Goal: Feedback & Contribution: Leave review/rating

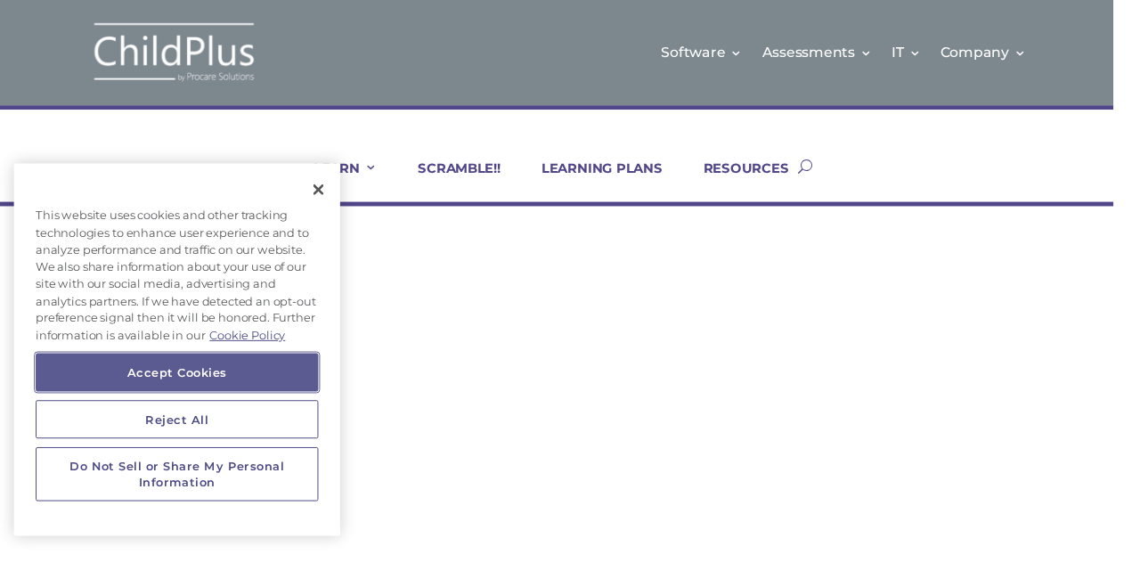
click at [276, 387] on button "Accept Cookies" at bounding box center [182, 381] width 290 height 39
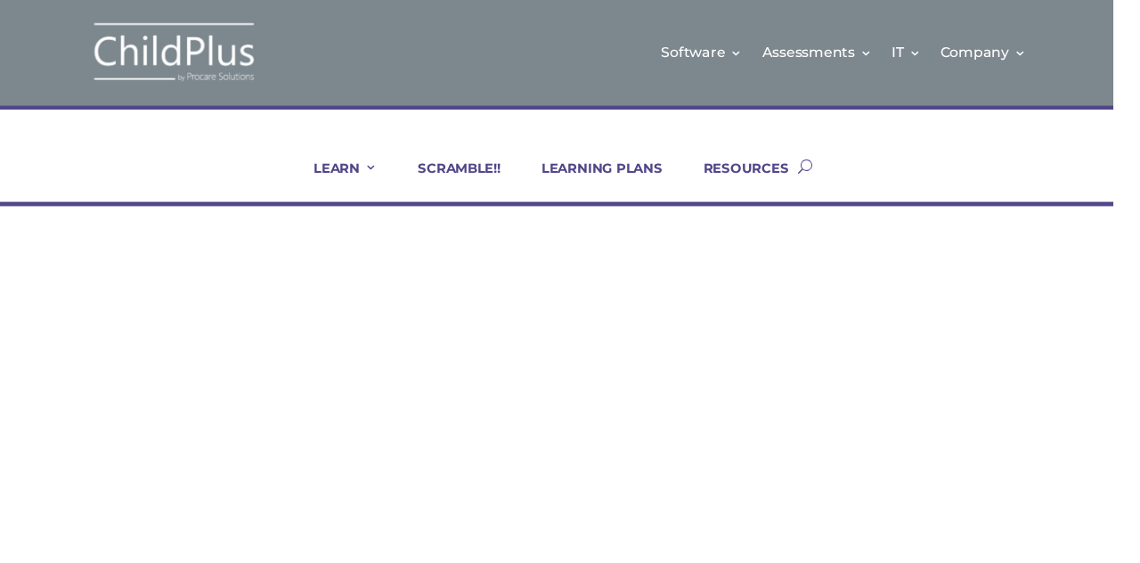
click at [376, 180] on link "LEARN" at bounding box center [342, 185] width 87 height 43
click at [704, 389] on input "date" at bounding box center [579, 392] width 1026 height 41
click at [1009, 83] on link "Company" at bounding box center [1007, 54] width 88 height 72
click at [617, 442] on div "Training End Date (if applicable)" at bounding box center [570, 461] width 1026 height 81
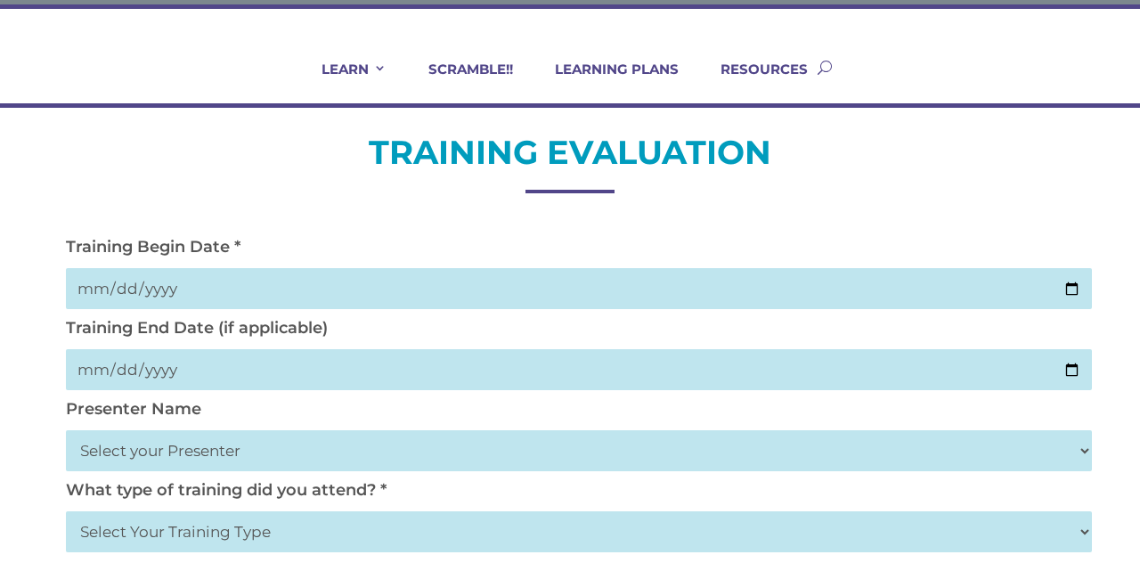
scroll to position [103, 0]
click at [225, 306] on input "date" at bounding box center [579, 288] width 1026 height 41
type input "[DATE]"
click at [181, 382] on input "date" at bounding box center [579, 369] width 1026 height 41
type input "[DATE]"
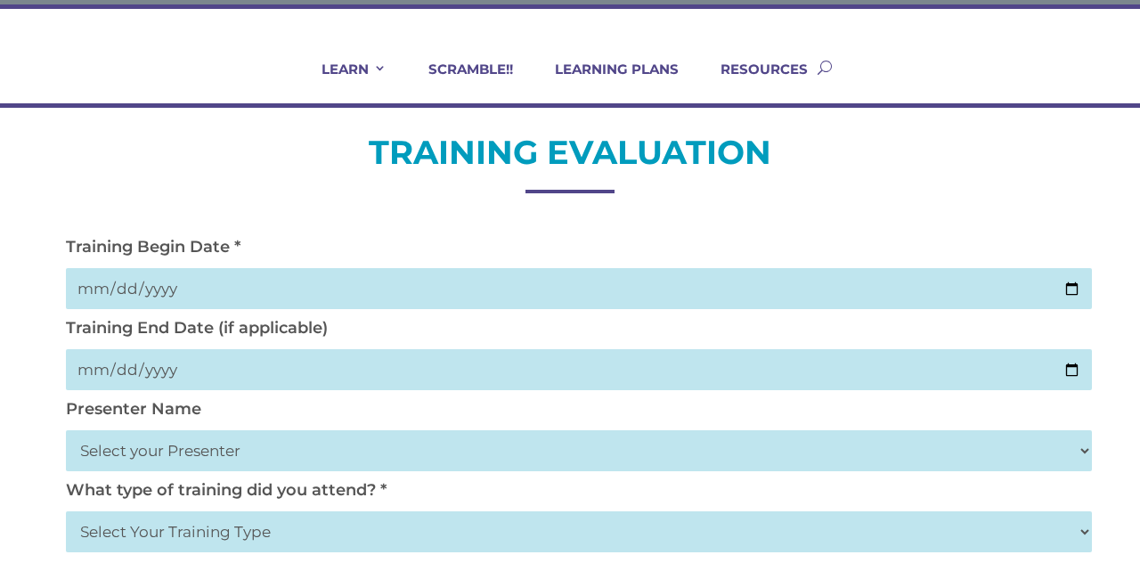
click at [171, 467] on select "Select your Presenter [PERSON_NAME] [PERSON_NAME] [PERSON_NAME] [PERSON_NAME] […" at bounding box center [579, 450] width 1026 height 41
select select "[PERSON_NAME]"
click at [66, 432] on select "Select your Presenter [PERSON_NAME] [PERSON_NAME] [PERSON_NAME] [PERSON_NAME] […" at bounding box center [579, 450] width 1026 height 41
click at [314, 540] on select "Select Your Training Type On-site (at your agency) Virtual Visit Live Group Web…" at bounding box center [579, 531] width 1026 height 41
click at [252, 540] on select "Select Your Training Type On-site (at your agency) Virtual Visit Live Group Web…" at bounding box center [579, 531] width 1026 height 41
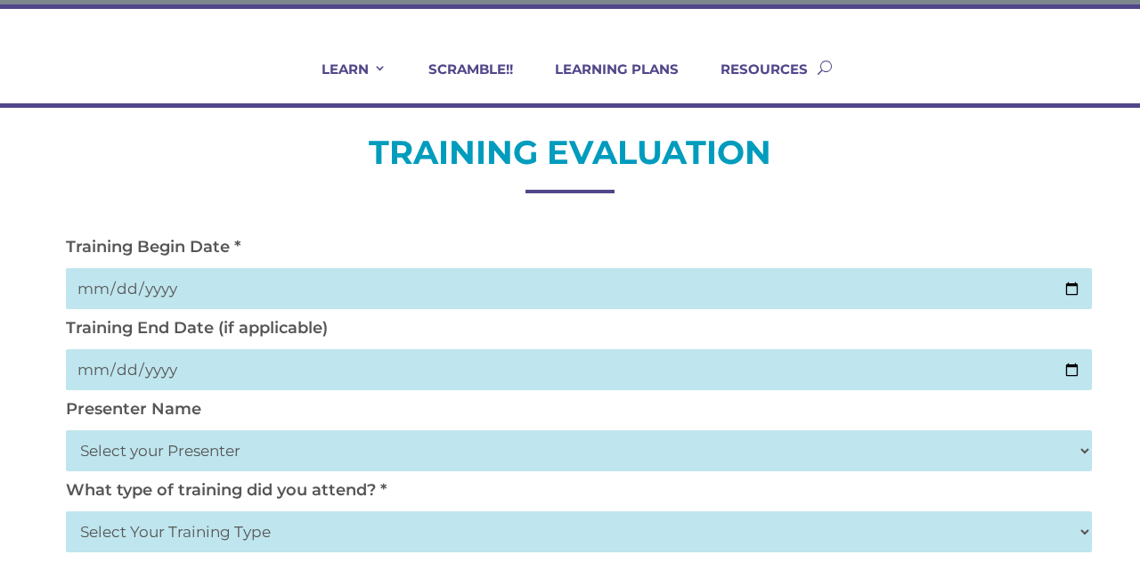
select select "On-site (at your agency)"
click at [66, 514] on select "Select Your Training Type On-site (at your agency) Virtual Visit Live Group Web…" at bounding box center [579, 531] width 1026 height 41
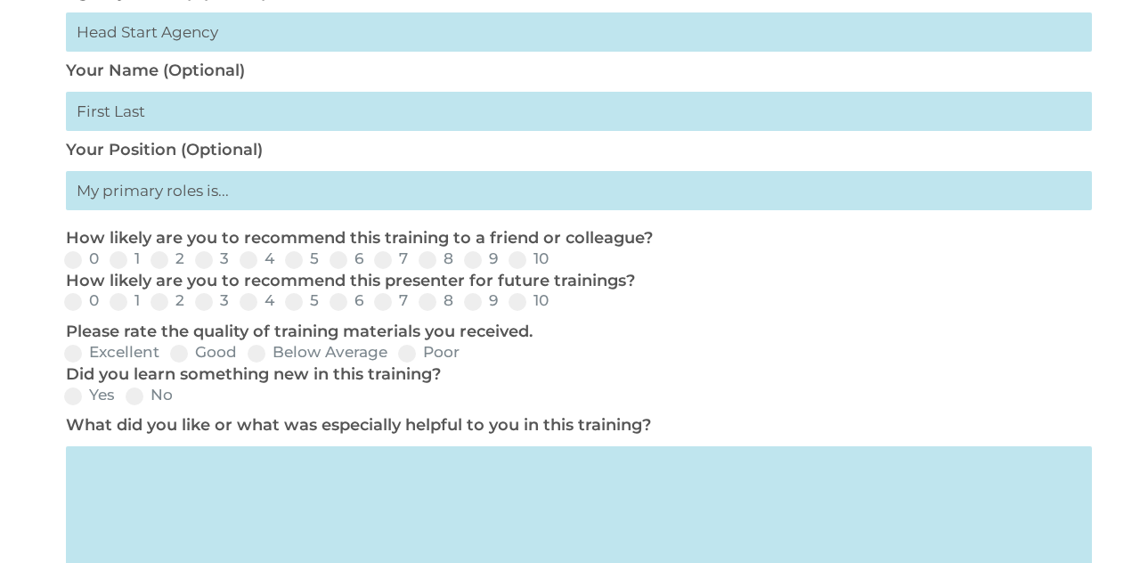
scroll to position [683, 0]
click at [535, 285] on p "How likely are you to recommend this presenter for future trainings?" at bounding box center [574, 280] width 1017 height 21
click at [519, 271] on input "9" at bounding box center [513, 265] width 12 height 12
radio input "true"
click at [522, 268] on span at bounding box center [518, 259] width 18 height 18
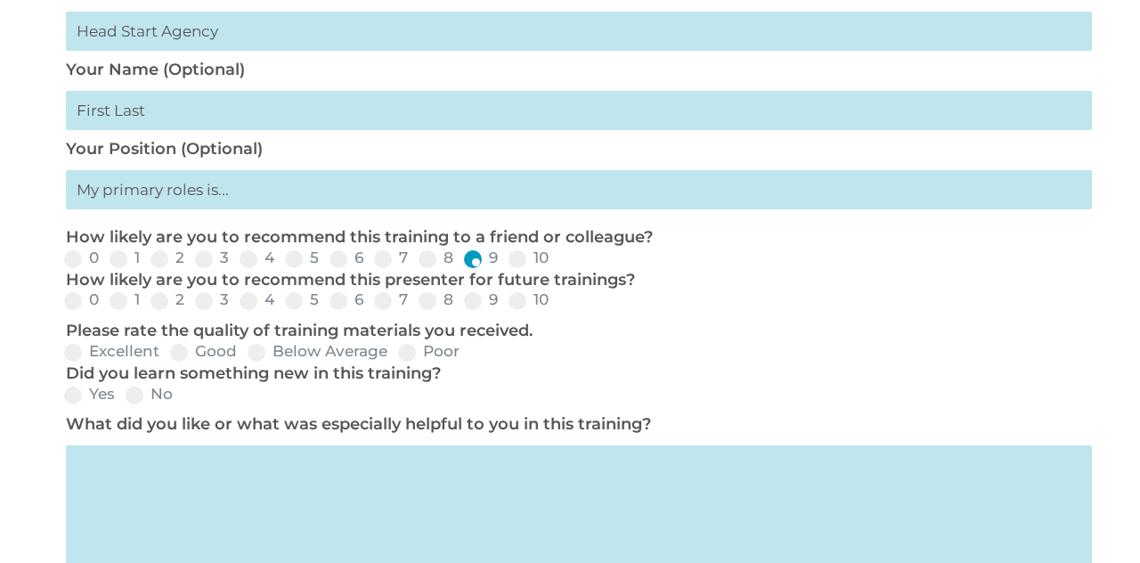
click at [558, 269] on input "10" at bounding box center [564, 265] width 12 height 12
radio input "true"
click at [530, 306] on label "10" at bounding box center [529, 299] width 40 height 15
click at [558, 306] on input "10" at bounding box center [564, 307] width 12 height 12
radio input "true"
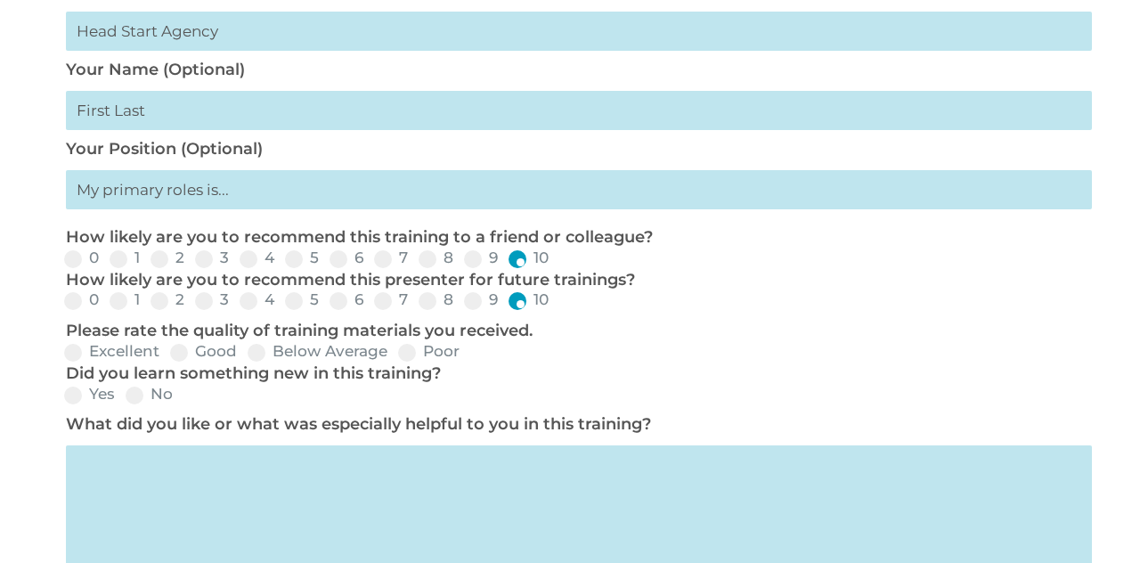
click at [184, 362] on span at bounding box center [179, 353] width 18 height 18
click at [246, 362] on input "Good" at bounding box center [252, 359] width 12 height 12
radio input "true"
click at [86, 402] on label "Yes" at bounding box center [89, 394] width 51 height 15
click at [124, 402] on input "Yes" at bounding box center [130, 402] width 12 height 12
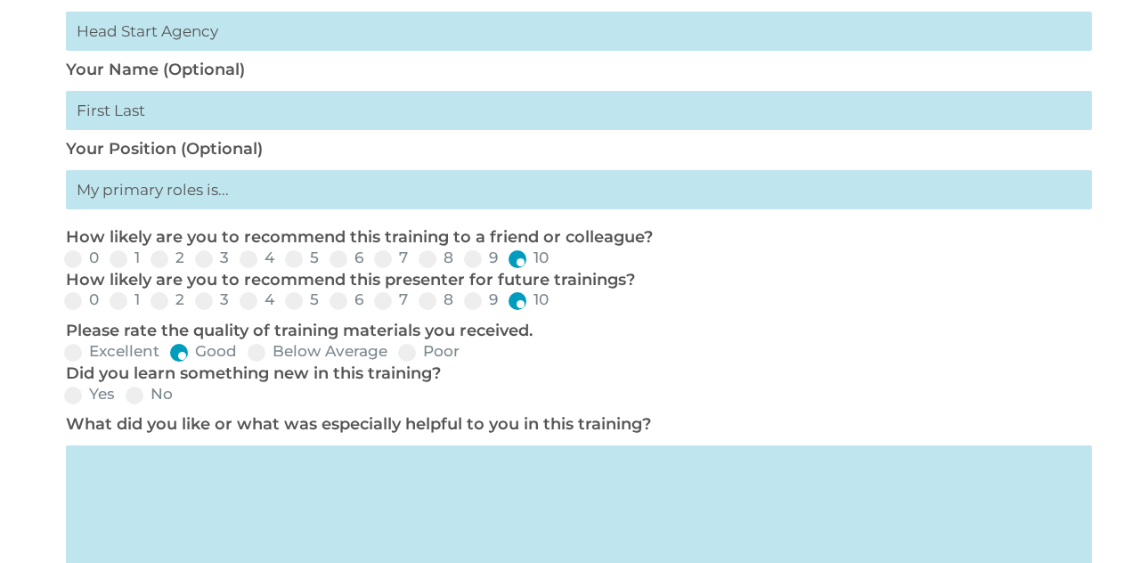
radio input "true"
click at [264, 503] on textarea at bounding box center [579, 509] width 1026 height 128
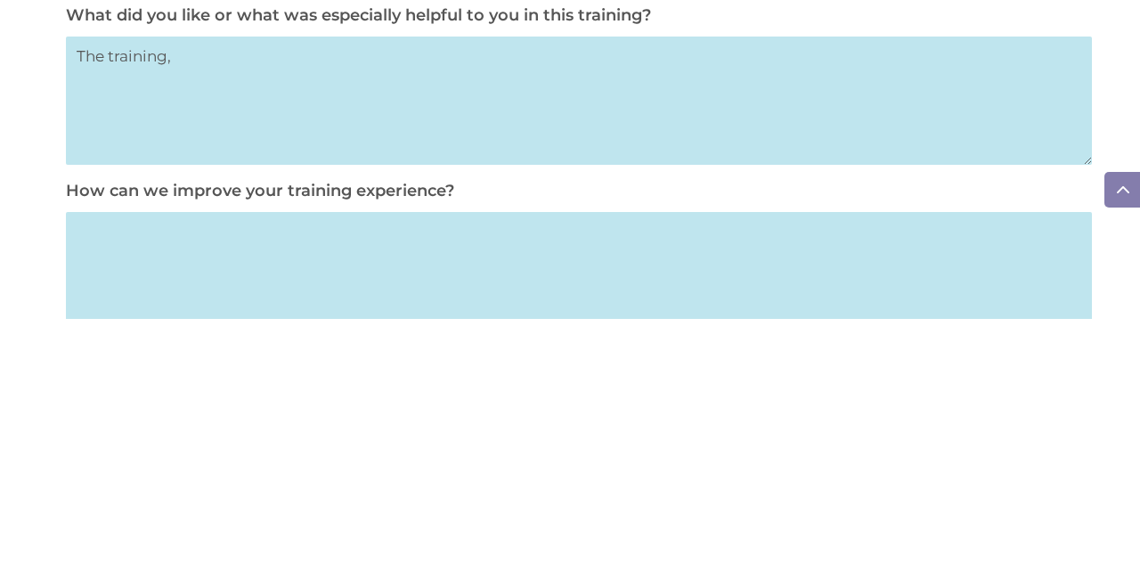
scroll to position [847, 0]
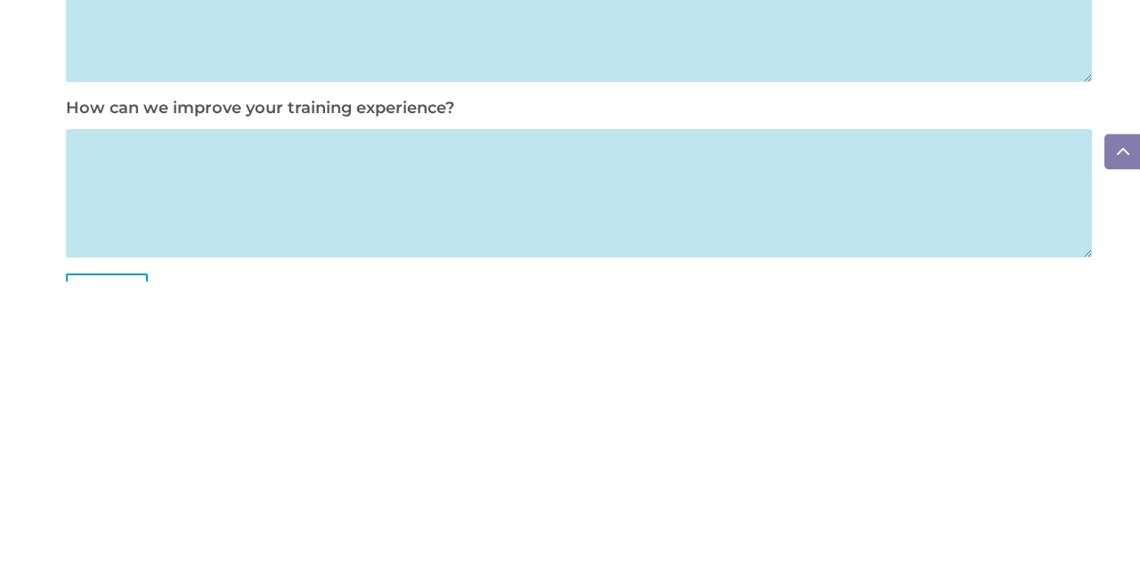
type textarea "The training"
click at [221, 487] on textarea at bounding box center [579, 476] width 1026 height 128
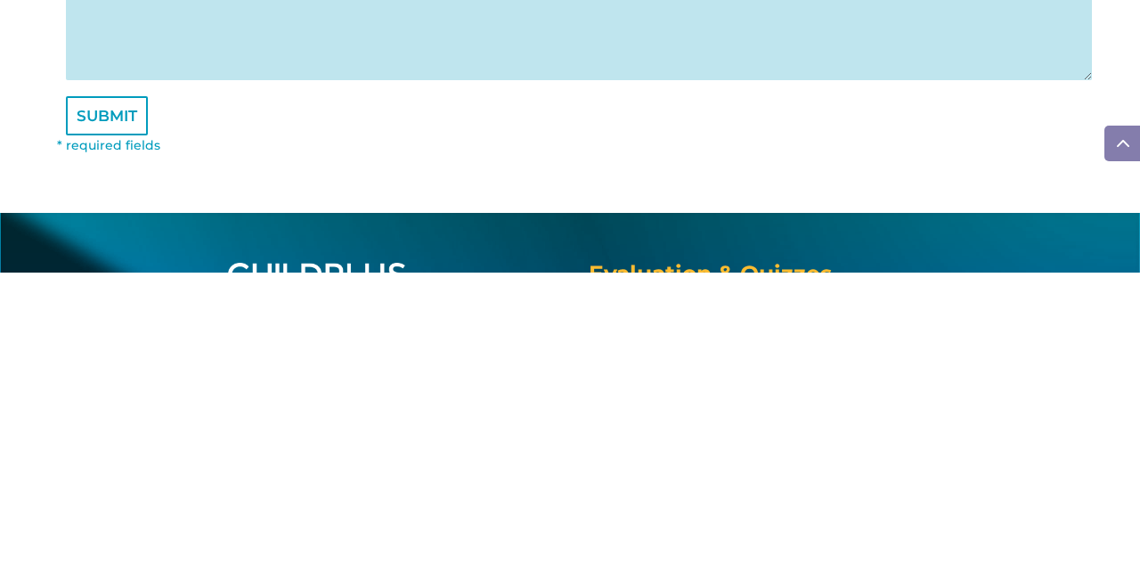
scroll to position [1073, 0]
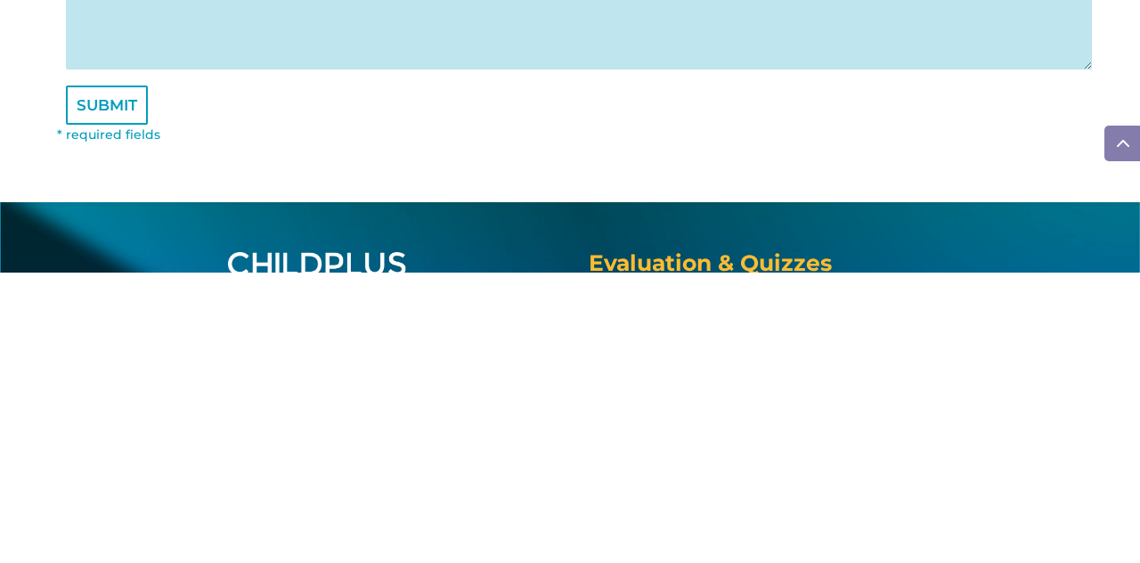
type textarea "We need more hands on training please"
click at [109, 415] on input "SUBMIT" at bounding box center [107, 395] width 82 height 39
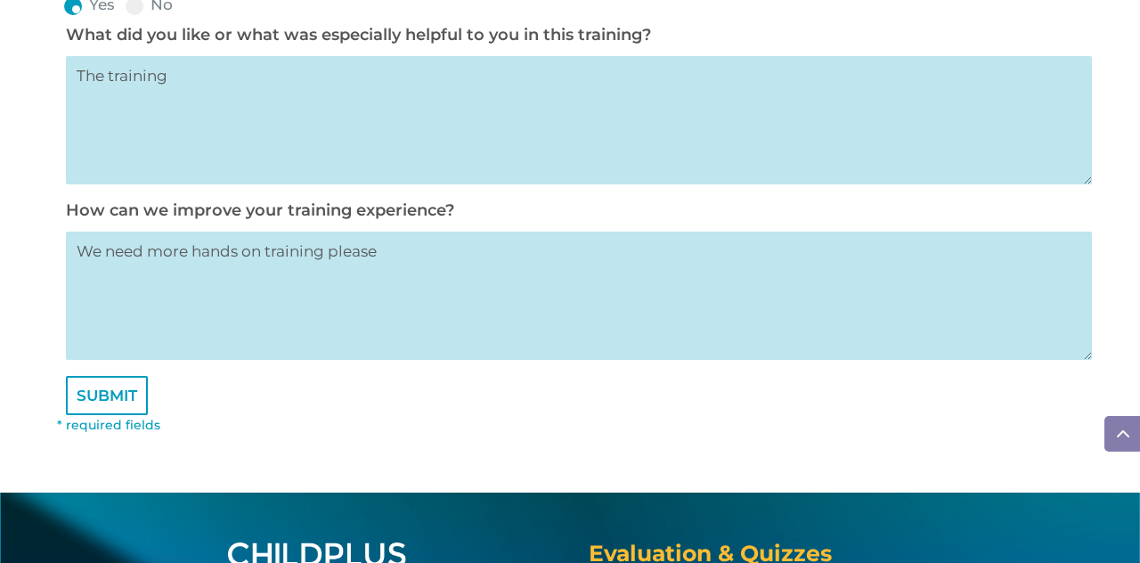
click at [102, 415] on input "SUBMIT" at bounding box center [107, 395] width 82 height 39
click at [105, 414] on input "SUBMIT" at bounding box center [107, 395] width 82 height 39
click at [118, 397] on input "SUBMIT" at bounding box center [107, 395] width 82 height 39
click at [116, 405] on input "SUBMIT" at bounding box center [107, 395] width 82 height 39
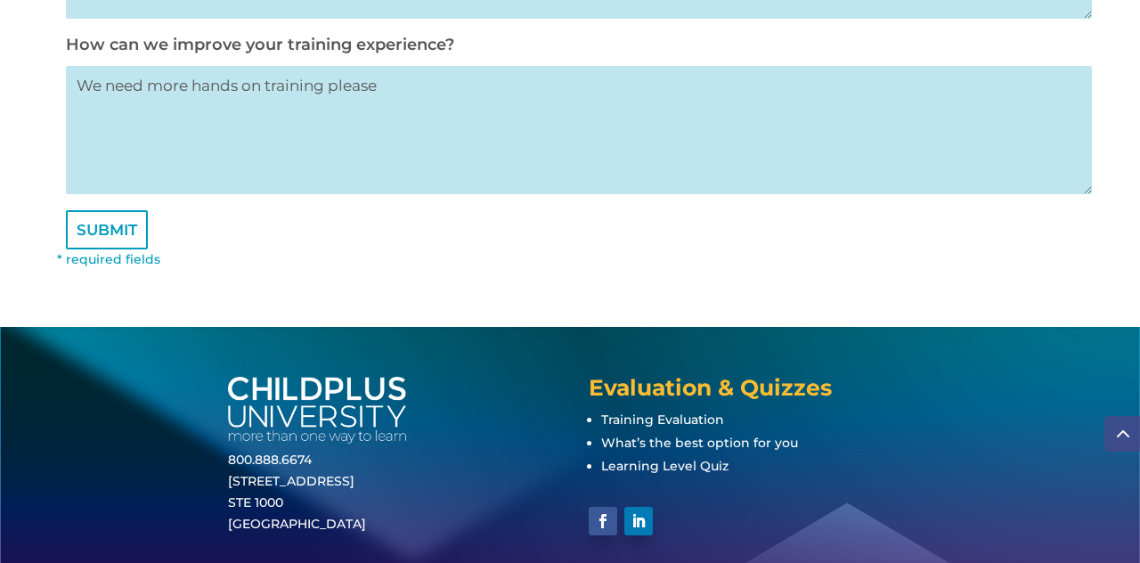
scroll to position [1231, 0]
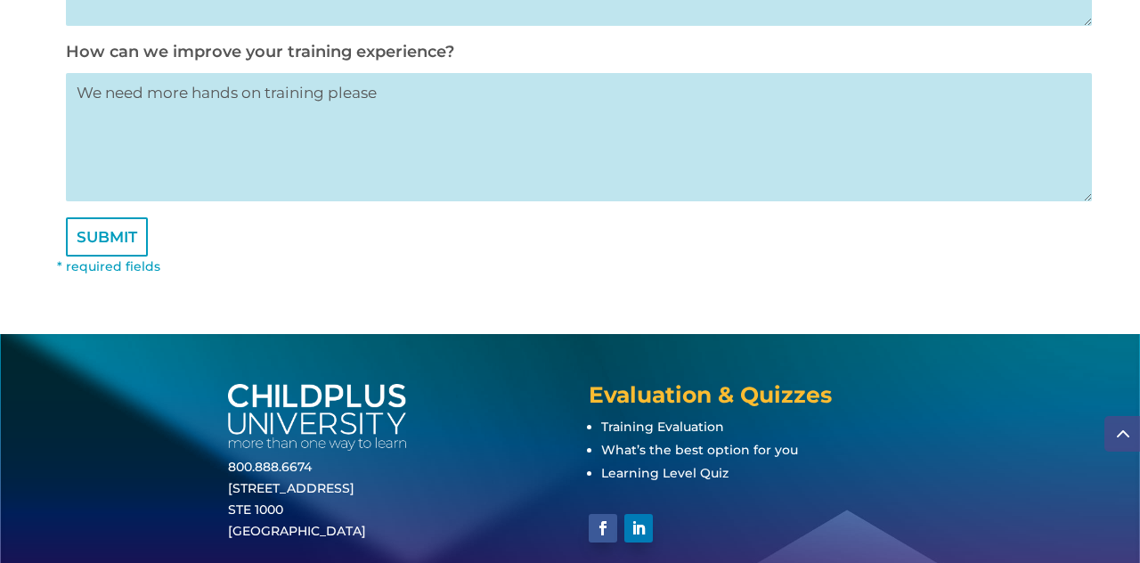
click at [90, 250] on input "SUBMIT" at bounding box center [107, 236] width 82 height 39
click at [94, 257] on input "SUBMIT" at bounding box center [107, 236] width 82 height 39
click at [102, 257] on input "SUBMIT" at bounding box center [107, 236] width 82 height 39
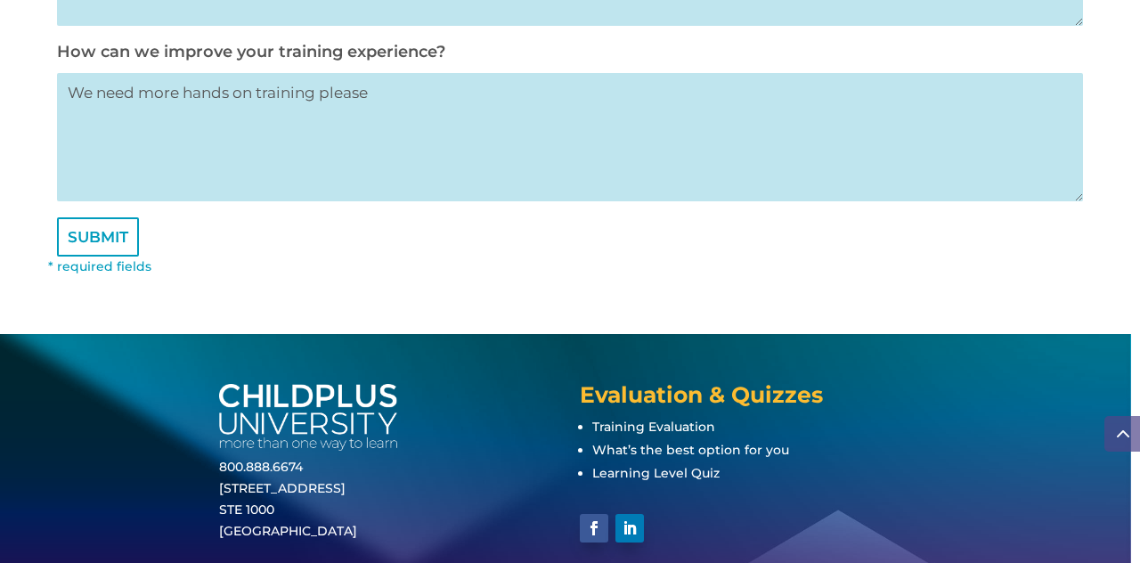
scroll to position [0, 0]
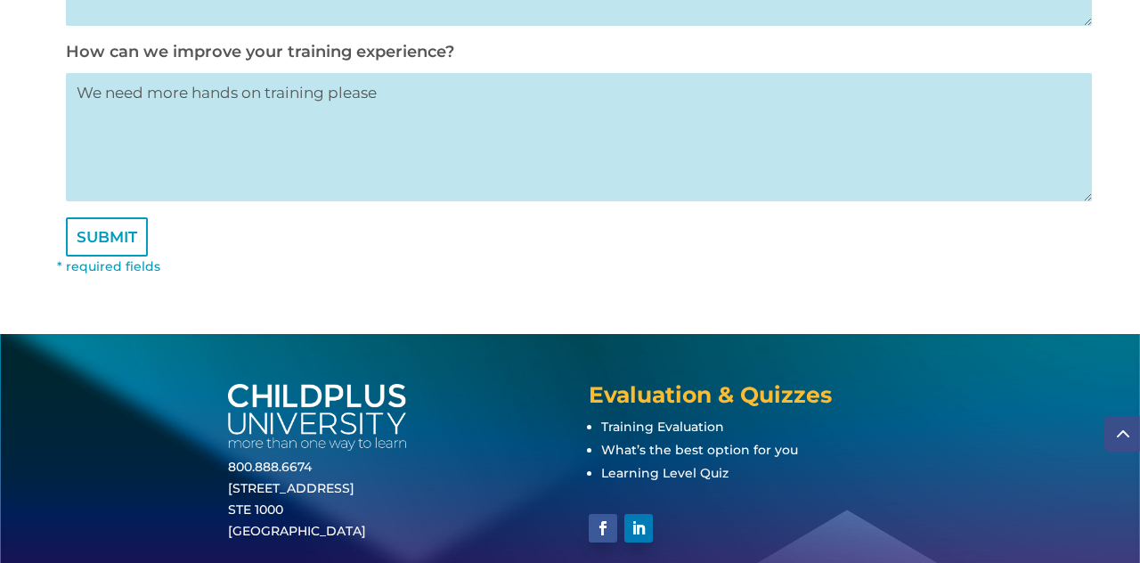
click at [114, 246] on input "SUBMIT" at bounding box center [107, 236] width 82 height 39
